Goal: Information Seeking & Learning: Find contact information

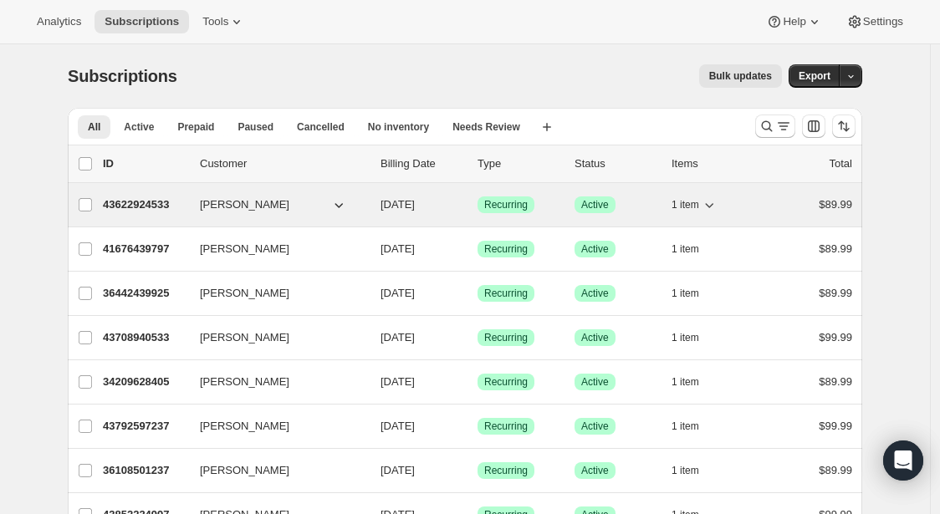
click at [145, 209] on p "43622924533" at bounding box center [145, 204] width 84 height 17
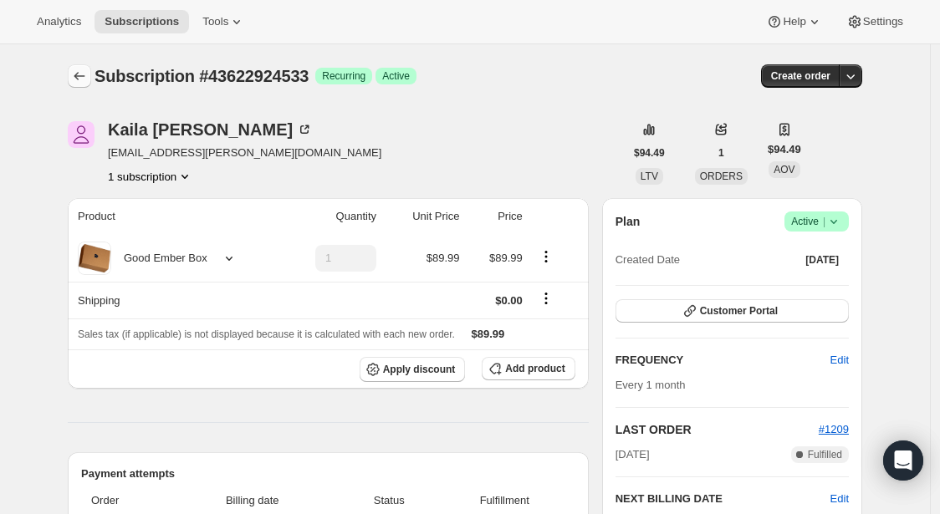
click at [82, 71] on icon "Subscriptions" at bounding box center [79, 76] width 17 height 17
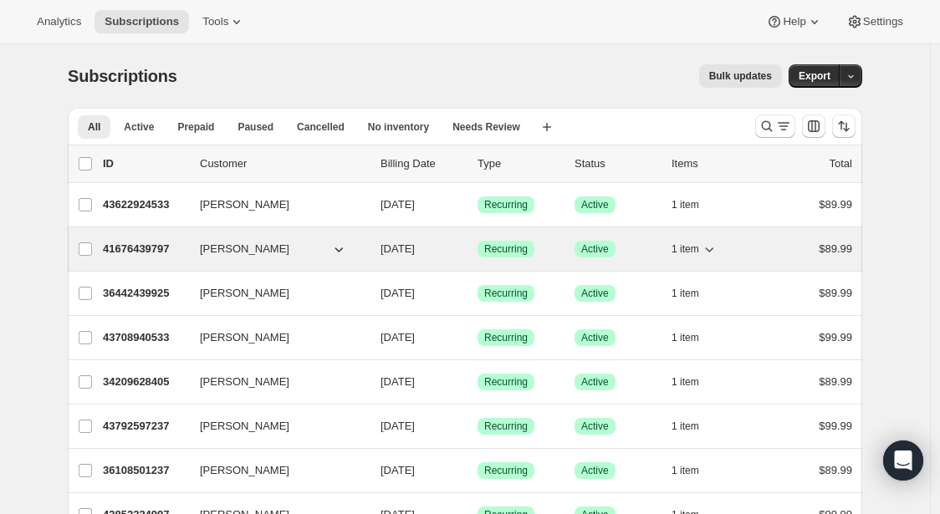
click at [141, 249] on p "41676439797" at bounding box center [145, 249] width 84 height 17
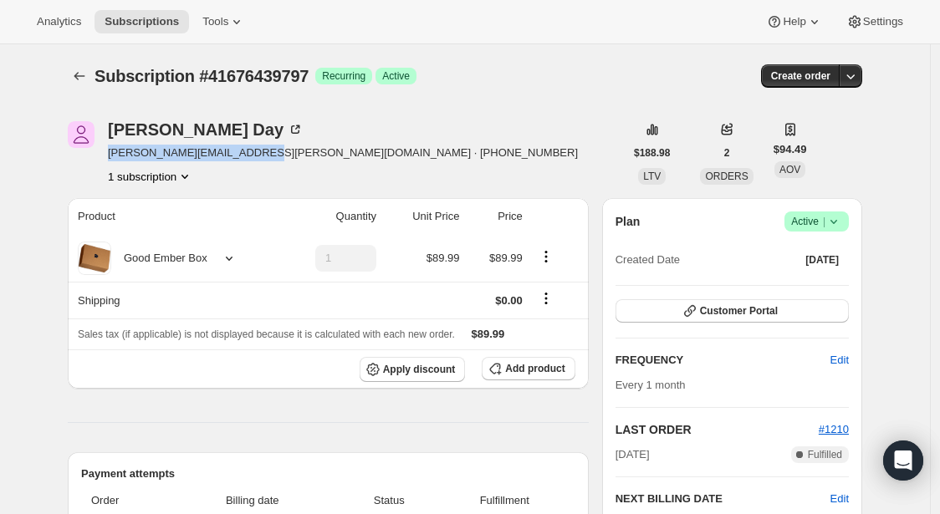
drag, startPoint x: 115, startPoint y: 154, endPoint x: 264, endPoint y: 157, distance: 149.7
click at [264, 157] on span "[PERSON_NAME][EMAIL_ADDRESS][PERSON_NAME][DOMAIN_NAME] · [PHONE_NUMBER]" at bounding box center [343, 153] width 470 height 17
copy span "[PERSON_NAME][EMAIL_ADDRESS][PERSON_NAME][DOMAIN_NAME]"
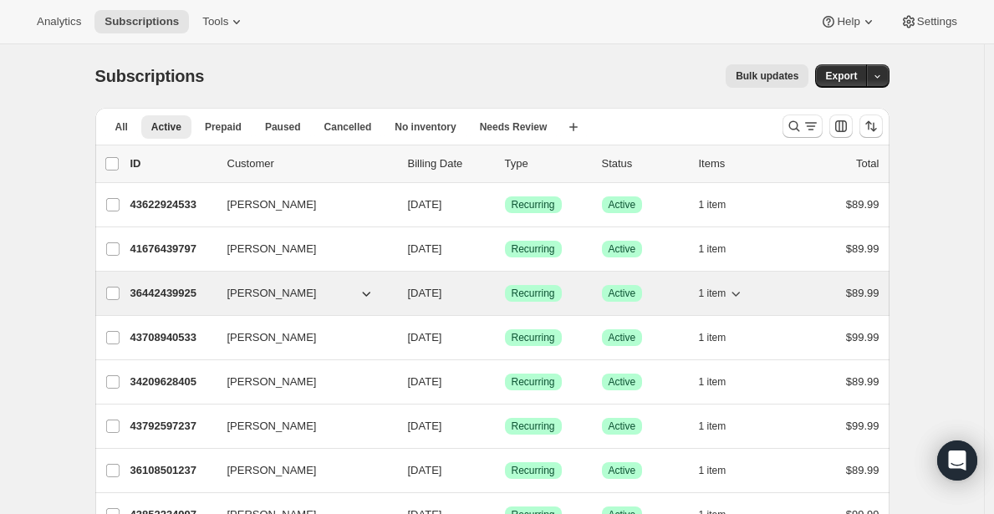
click at [166, 293] on p "36442439925" at bounding box center [172, 293] width 84 height 17
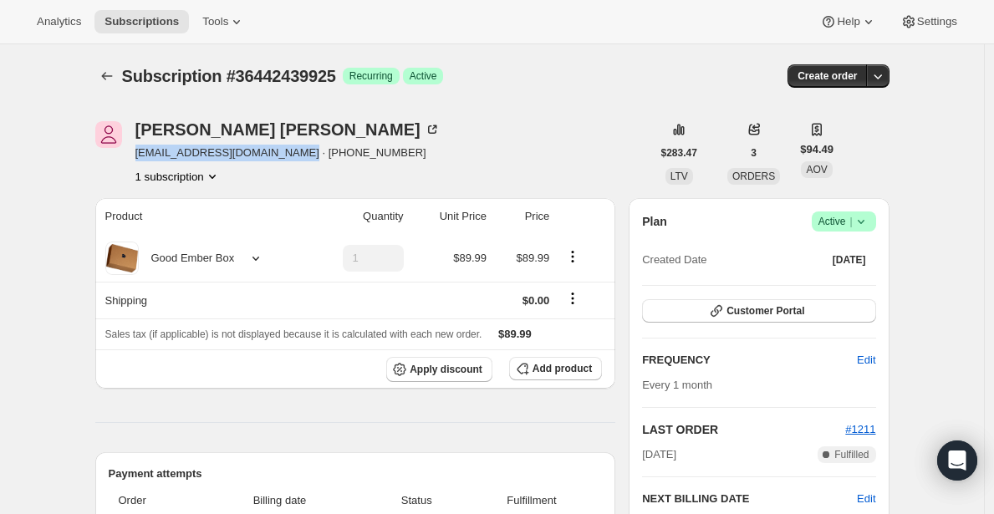
drag, startPoint x: 139, startPoint y: 152, endPoint x: 303, endPoint y: 156, distance: 163.9
click at [303, 156] on span "ellenhenderson1986@gmail.com · +12503284406" at bounding box center [287, 153] width 305 height 17
copy span "ellenhenderson1986@gmail.com"
click at [101, 74] on button "Subscriptions" at bounding box center [106, 75] width 23 height 23
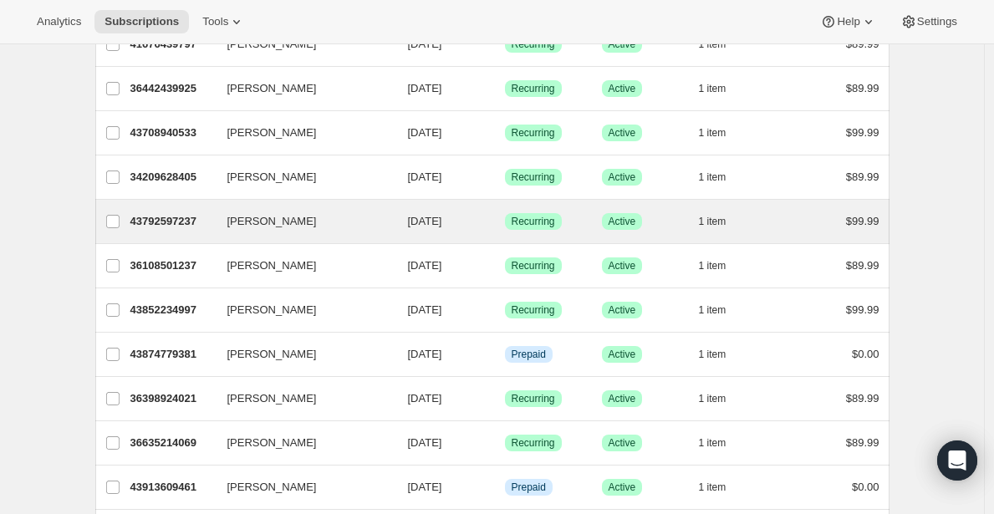
scroll to position [182, 0]
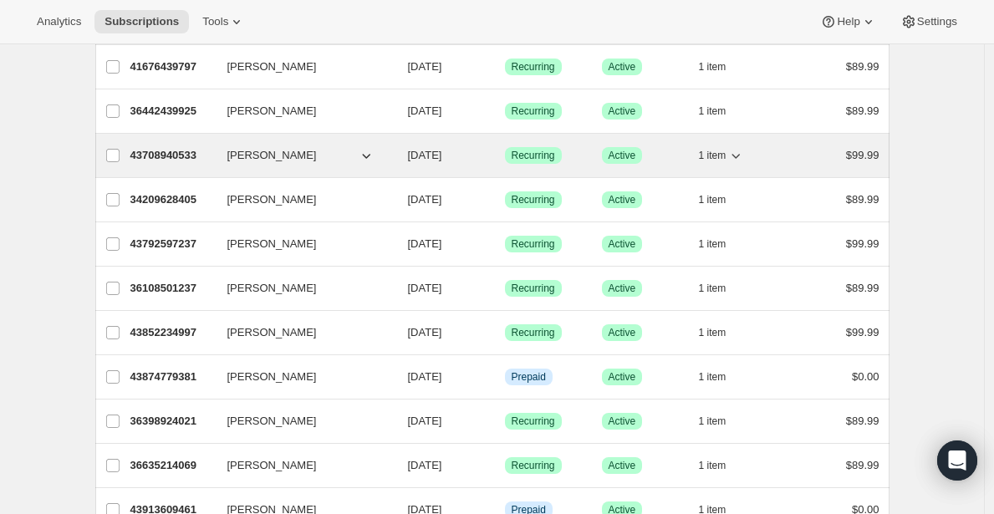
click at [186, 153] on p "43708940533" at bounding box center [172, 155] width 84 height 17
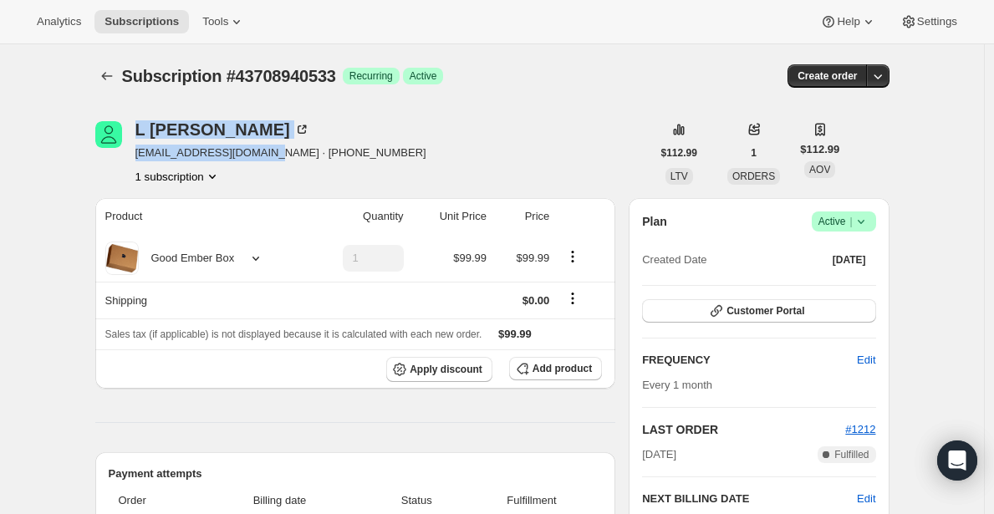
drag, startPoint x: 270, startPoint y: 154, endPoint x: 130, endPoint y: 155, distance: 139.6
click at [130, 155] on div "L Silva-Draczynski larissacs1601@gmail.com · +16475331251 1 subscription" at bounding box center [373, 153] width 556 height 64
click at [183, 153] on span "larissacs1601@gmail.com · +16475331251" at bounding box center [280, 153] width 291 height 17
drag, startPoint x: 138, startPoint y: 156, endPoint x: 267, endPoint y: 157, distance: 128.8
click at [267, 157] on div "L Silva-Draczynski larissacs1601@gmail.com · +16475331251 1 subscription" at bounding box center [373, 153] width 556 height 64
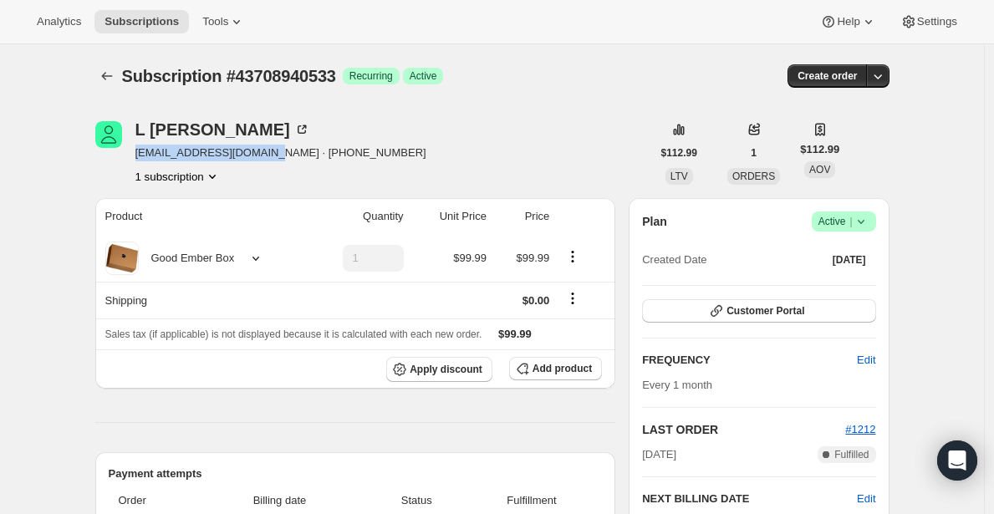
copy span "larissacs1601@gmail.com"
click at [109, 73] on icon "Subscriptions" at bounding box center [107, 76] width 17 height 17
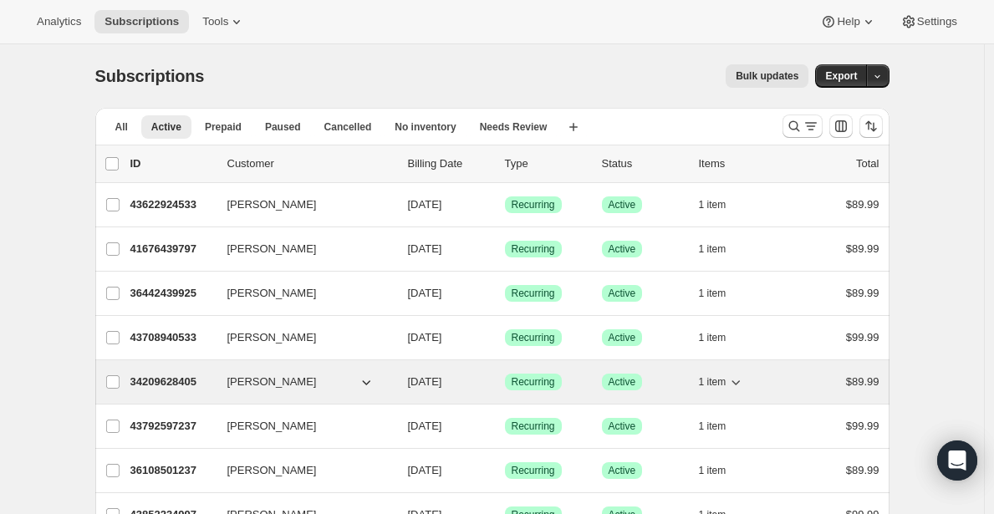
click at [159, 384] on p "34209628405" at bounding box center [172, 382] width 84 height 17
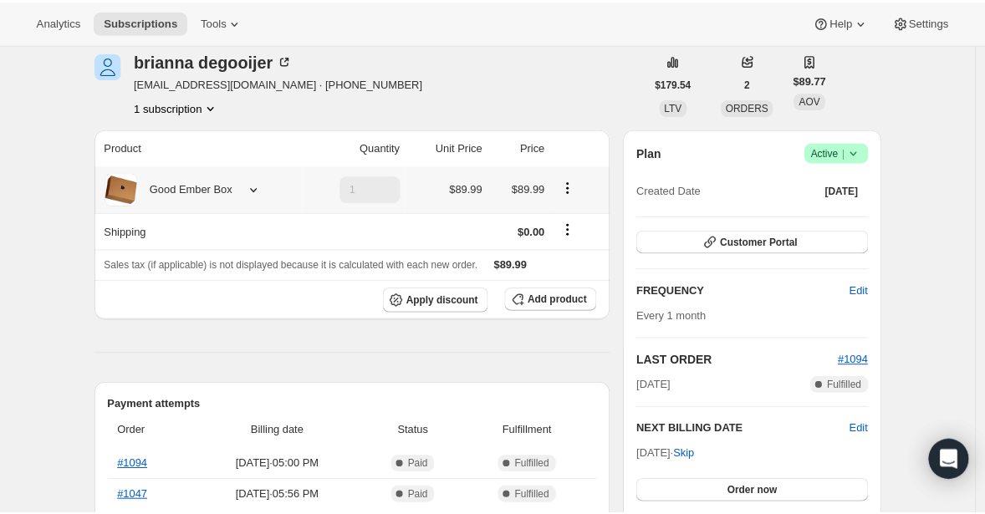
scroll to position [8, 0]
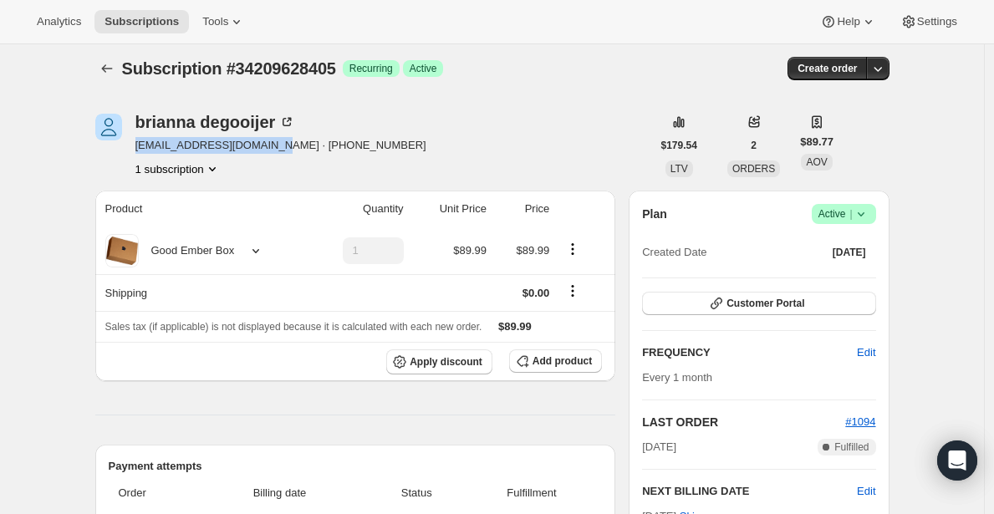
drag, startPoint x: 139, startPoint y: 143, endPoint x: 275, endPoint y: 144, distance: 136.3
click at [275, 144] on span "brianna.1996@hotmail.com · +13065202388" at bounding box center [280, 145] width 291 height 17
copy span "brianna.1996@hotmail.com"
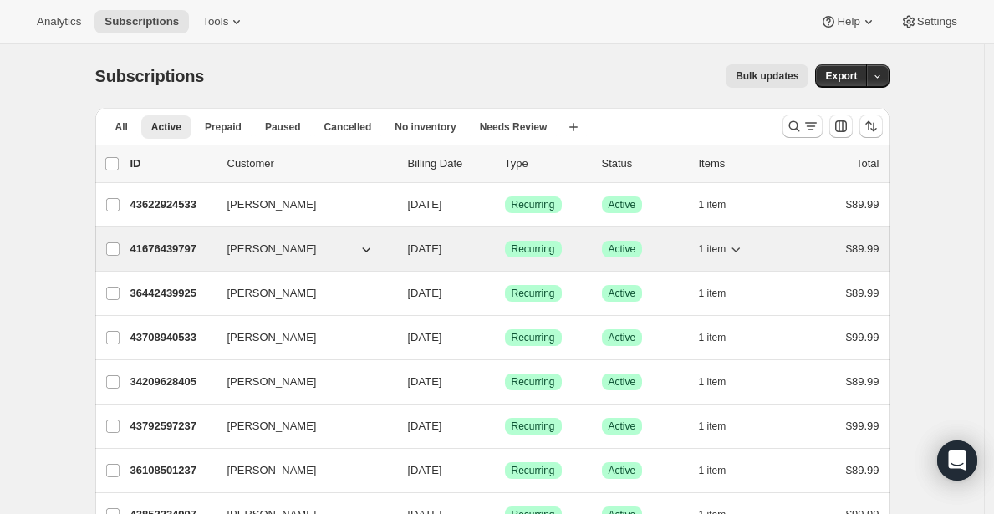
click at [170, 248] on p "41676439797" at bounding box center [172, 249] width 84 height 17
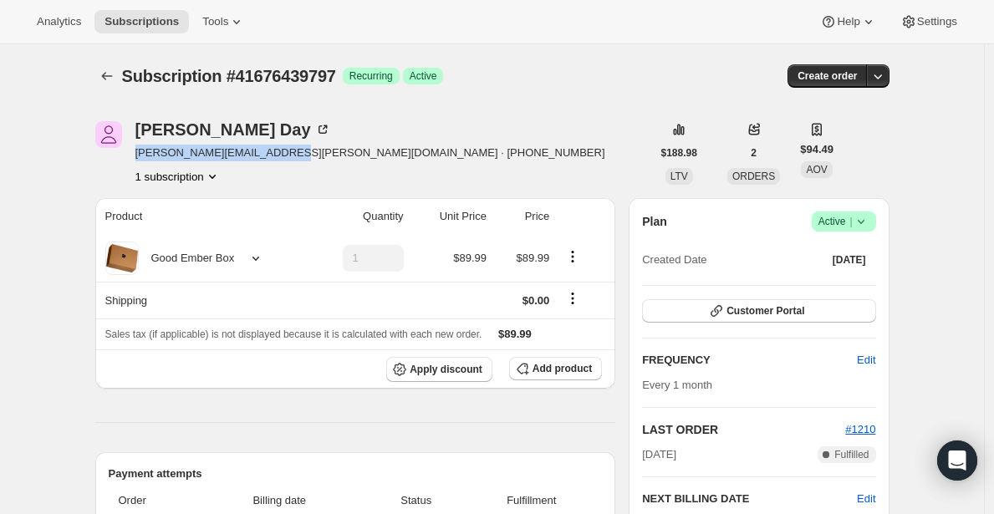
drag, startPoint x: 140, startPoint y: 154, endPoint x: 293, endPoint y: 156, distance: 153.0
click at [293, 156] on span "[PERSON_NAME][EMAIL_ADDRESS][PERSON_NAME][DOMAIN_NAME] · [PHONE_NUMBER]" at bounding box center [370, 153] width 470 height 17
copy span "[PERSON_NAME][EMAIL_ADDRESS][PERSON_NAME][DOMAIN_NAME]"
